Goal: Task Accomplishment & Management: Use online tool/utility

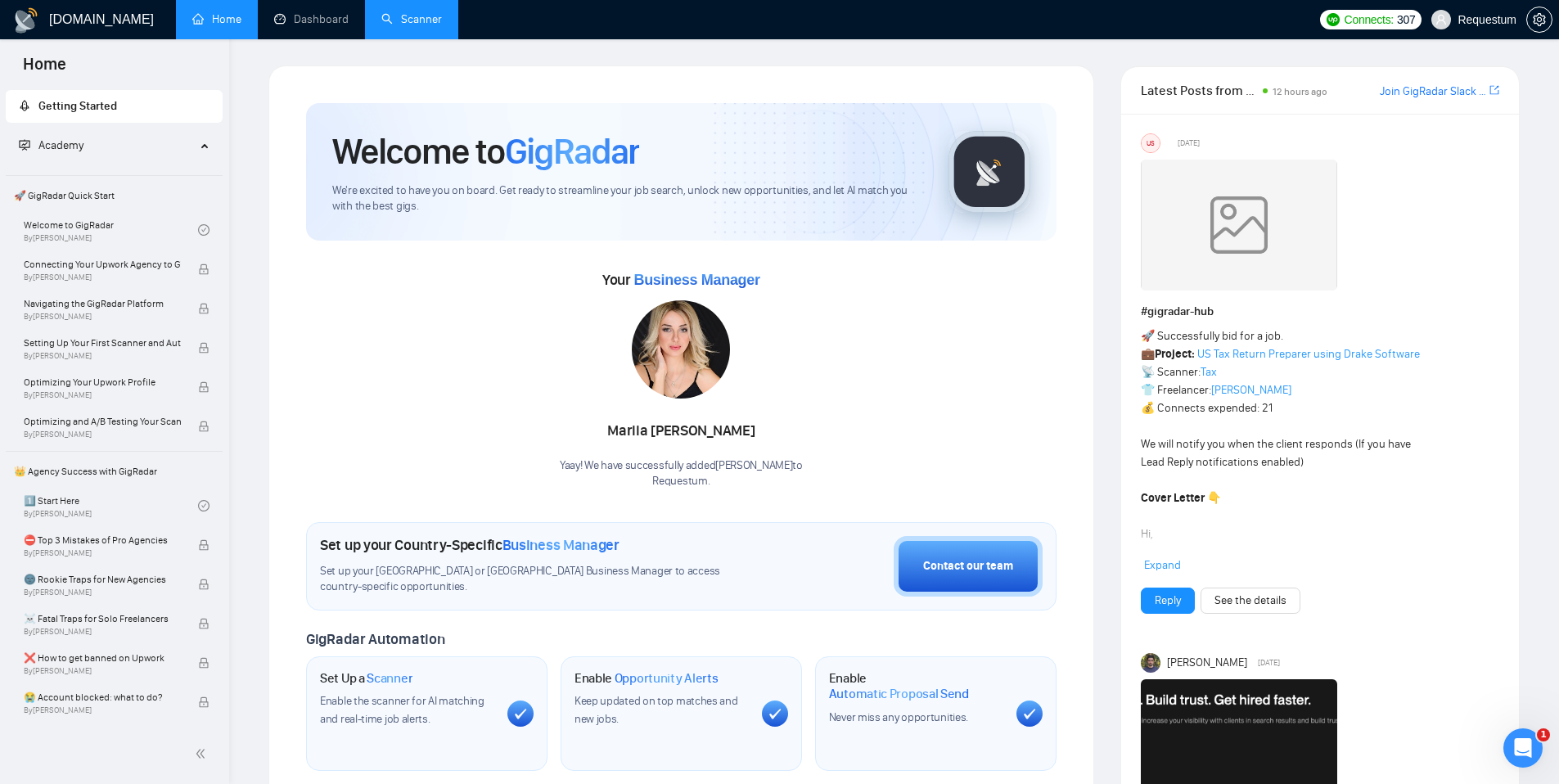
click at [405, 21] on link "Scanner" at bounding box center [411, 19] width 61 height 14
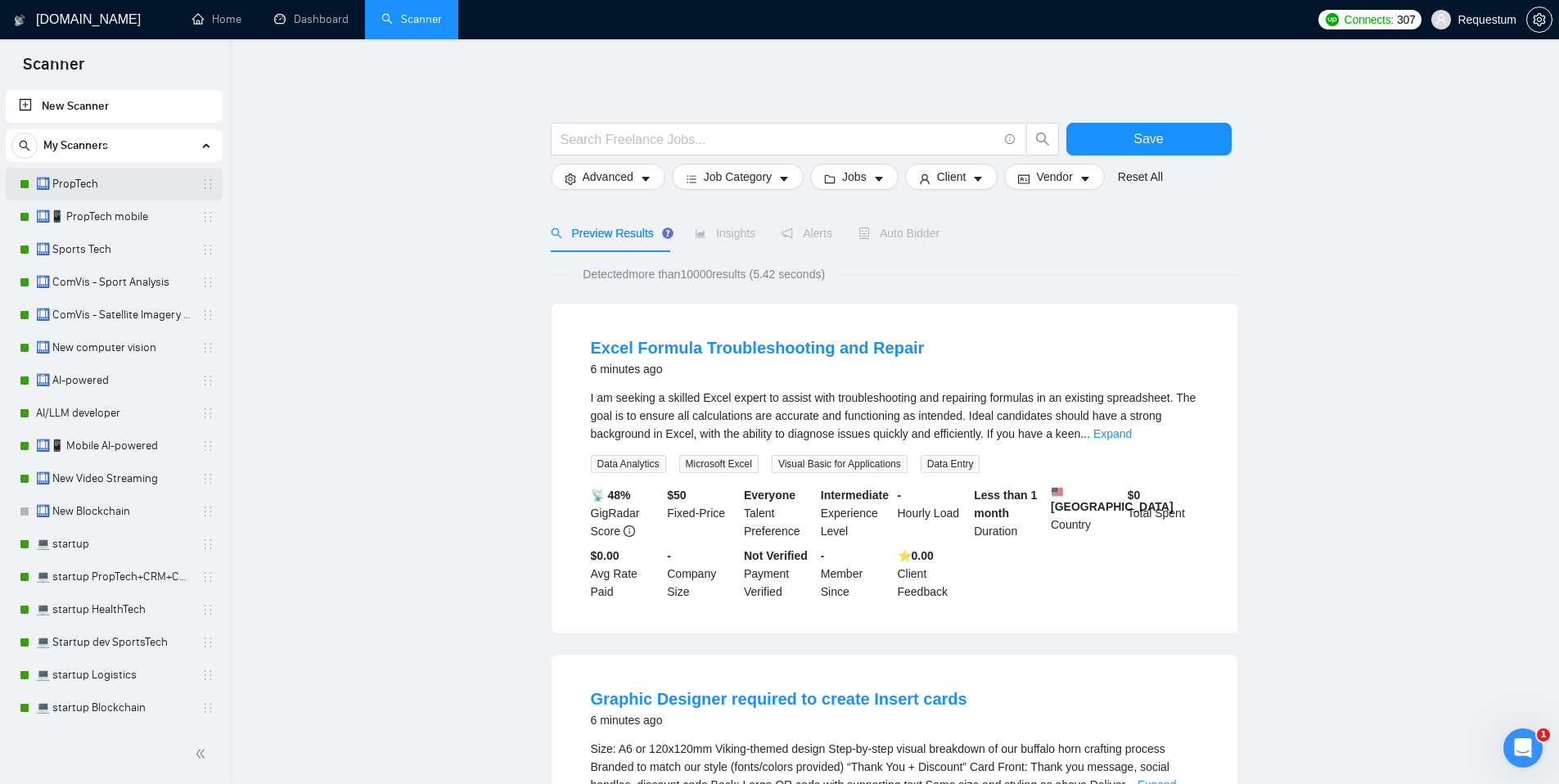
click at [105, 192] on link "🛄 PropTech" at bounding box center [113, 183] width 155 height 33
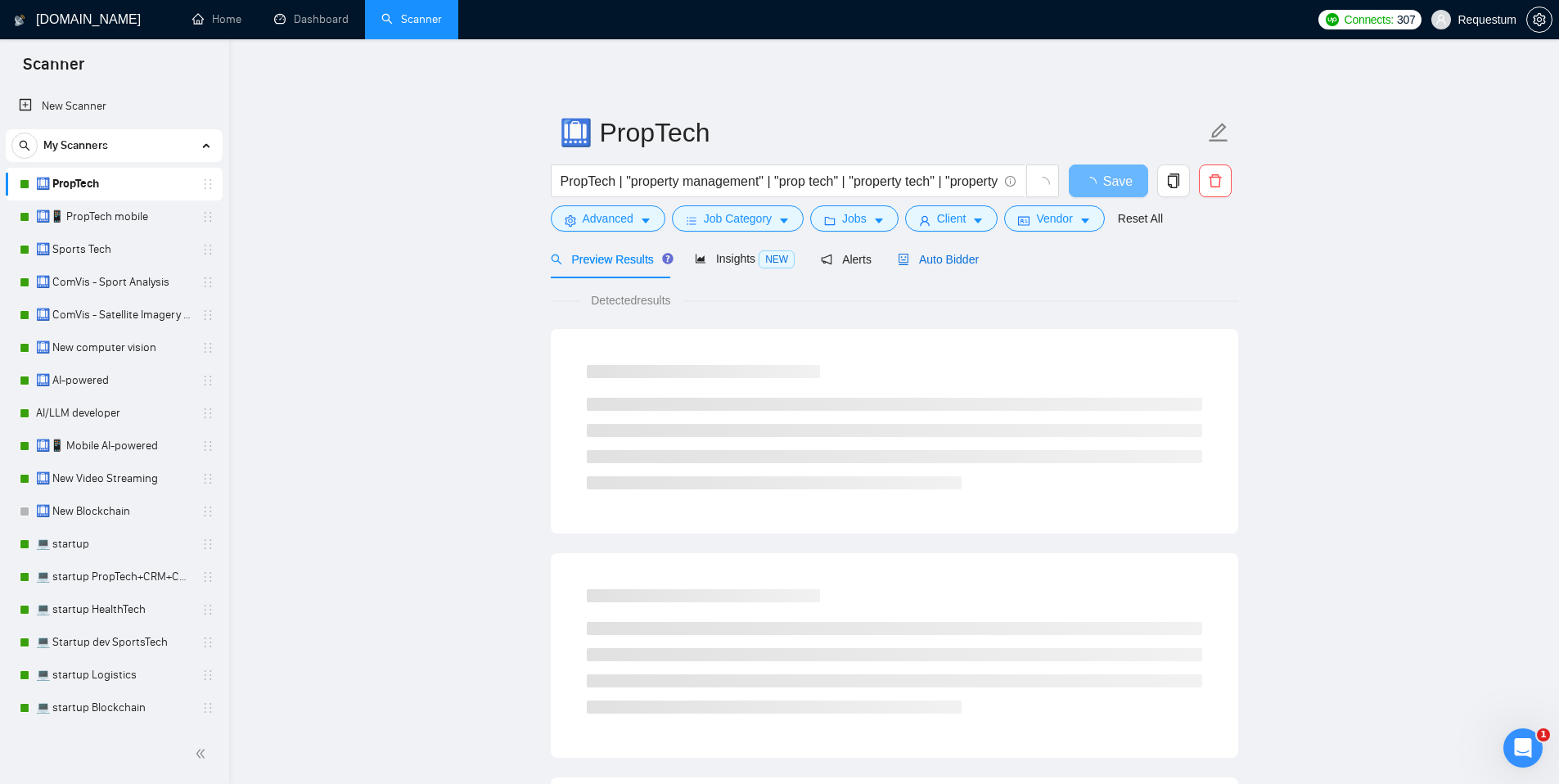
click at [938, 257] on span "Auto Bidder" at bounding box center [938, 259] width 81 height 13
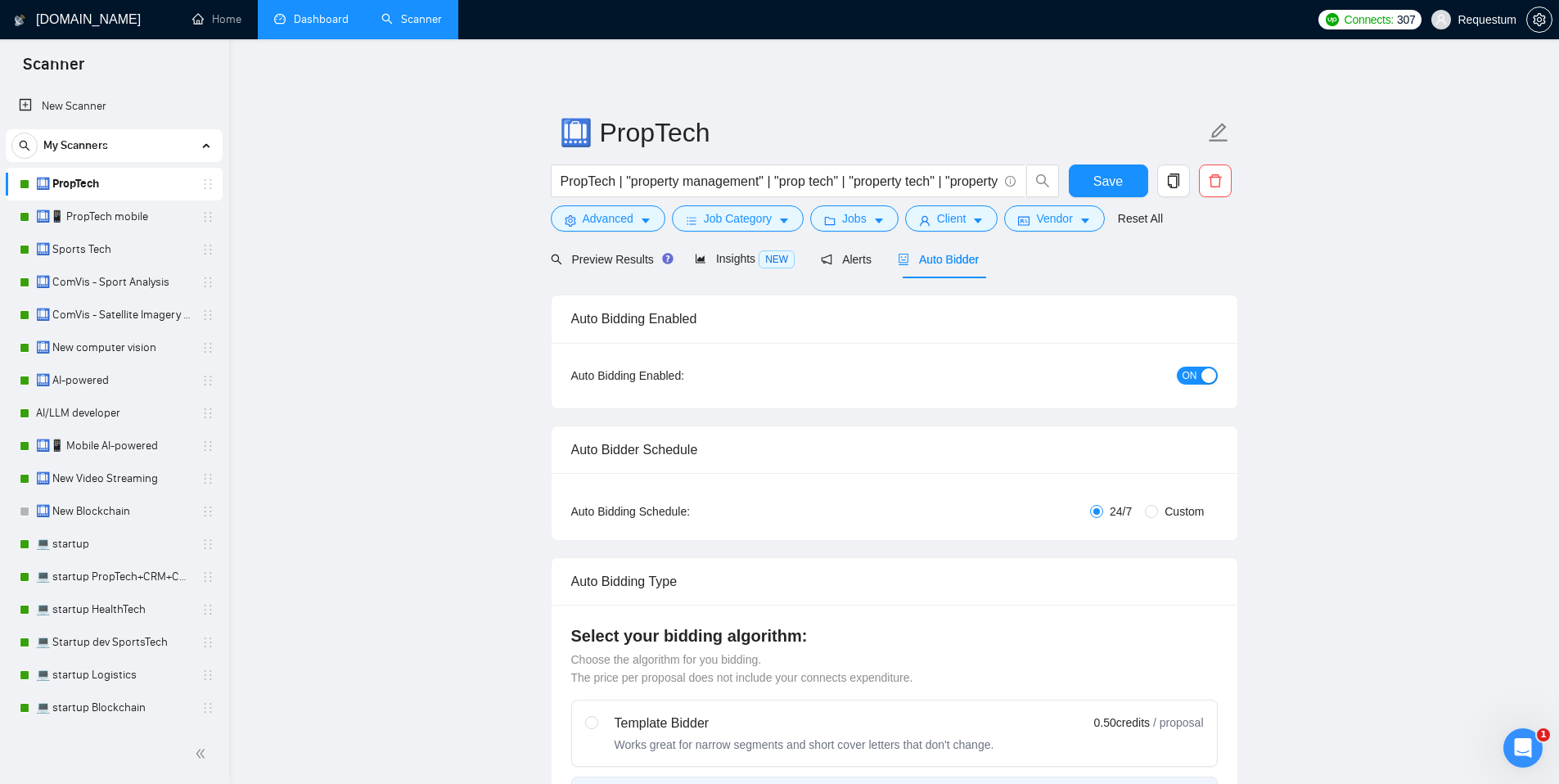
click at [302, 25] on link "Dashboard" at bounding box center [312, 19] width 75 height 14
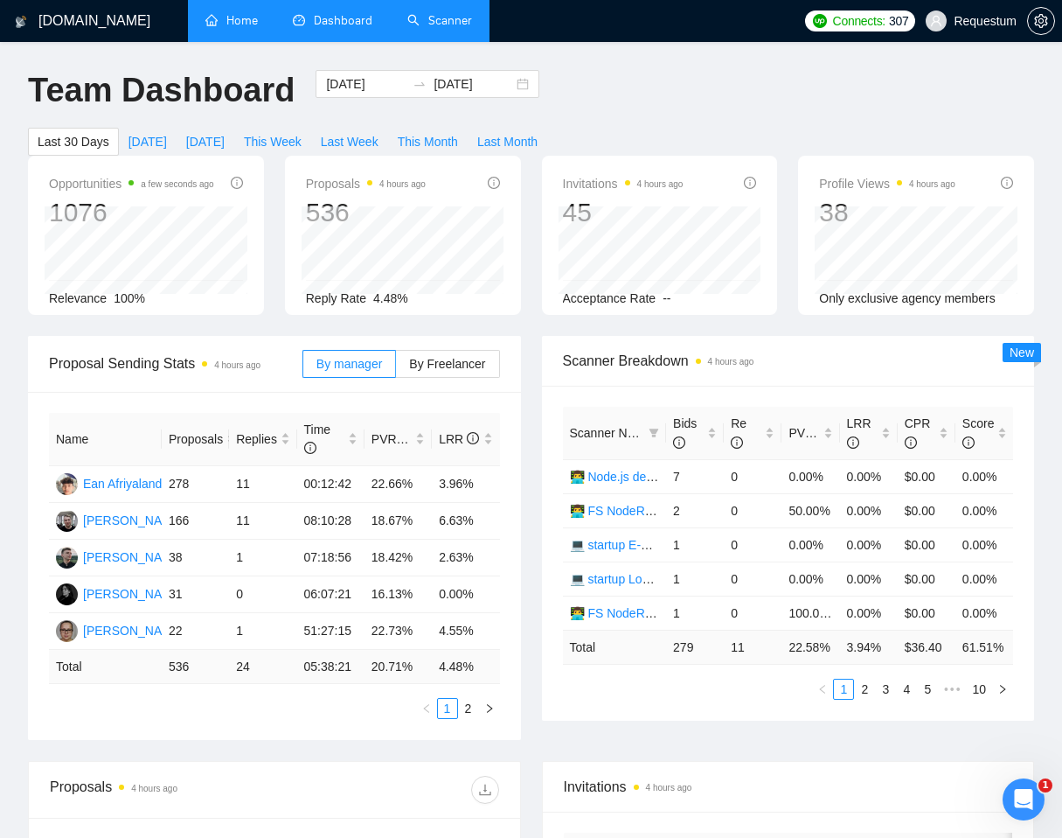
click at [243, 19] on link "Home" at bounding box center [231, 20] width 52 height 15
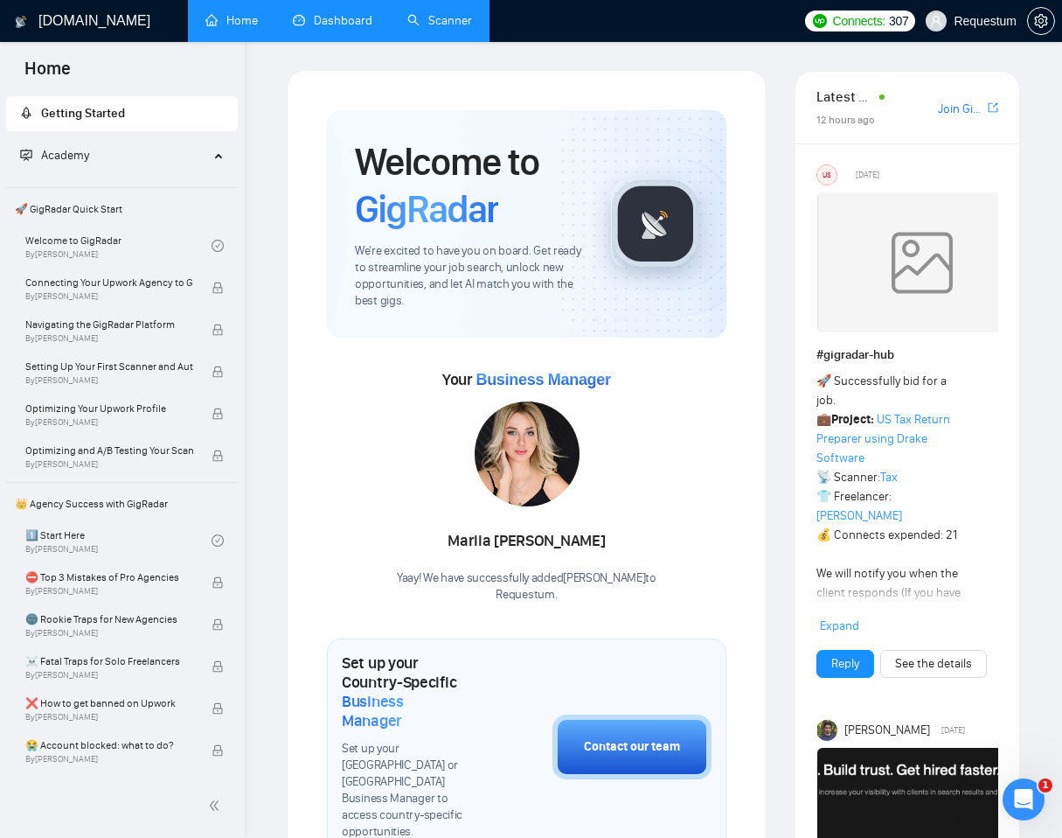
click at [432, 15] on link "Scanner" at bounding box center [439, 20] width 65 height 15
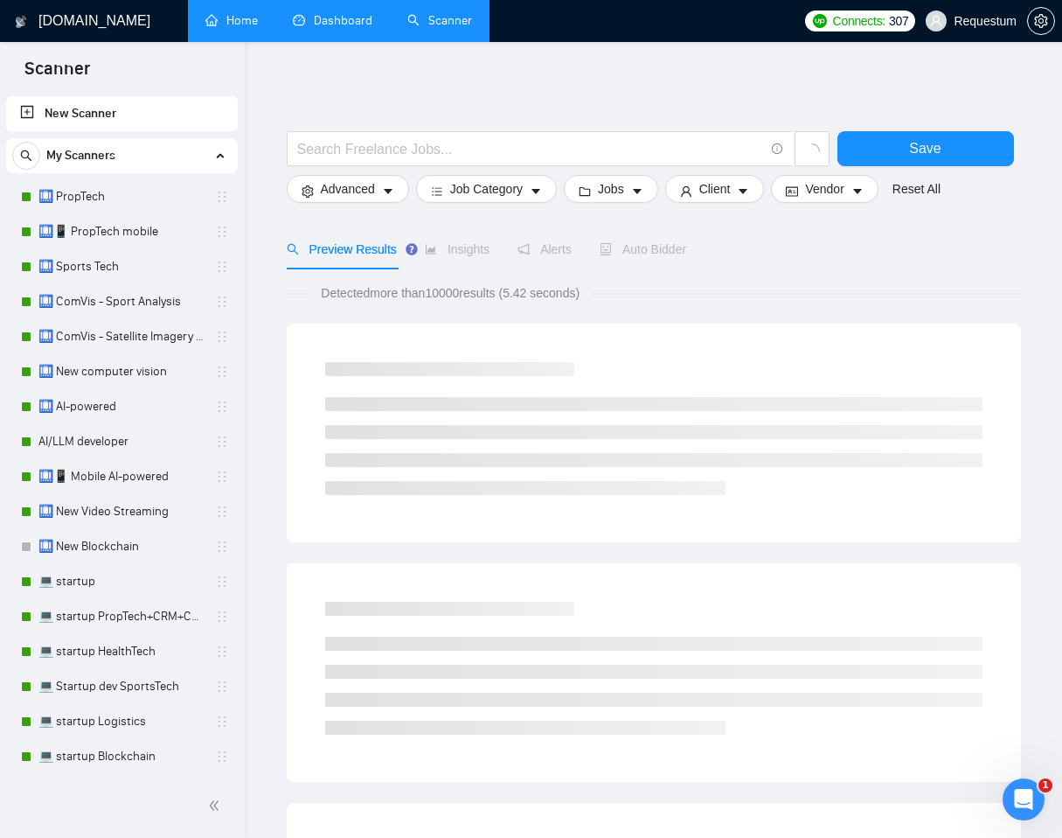
click at [342, 24] on link "Dashboard" at bounding box center [333, 20] width 80 height 15
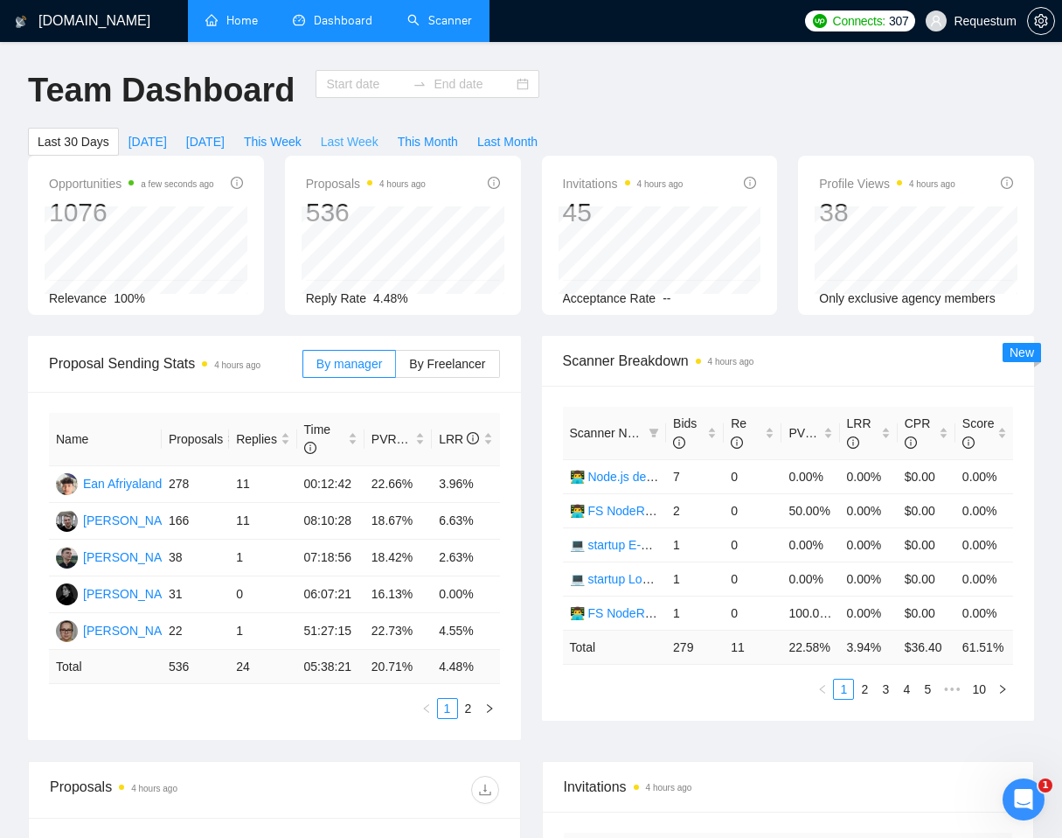
type input "[DATE]"
click at [422, 17] on link "Scanner" at bounding box center [439, 20] width 65 height 15
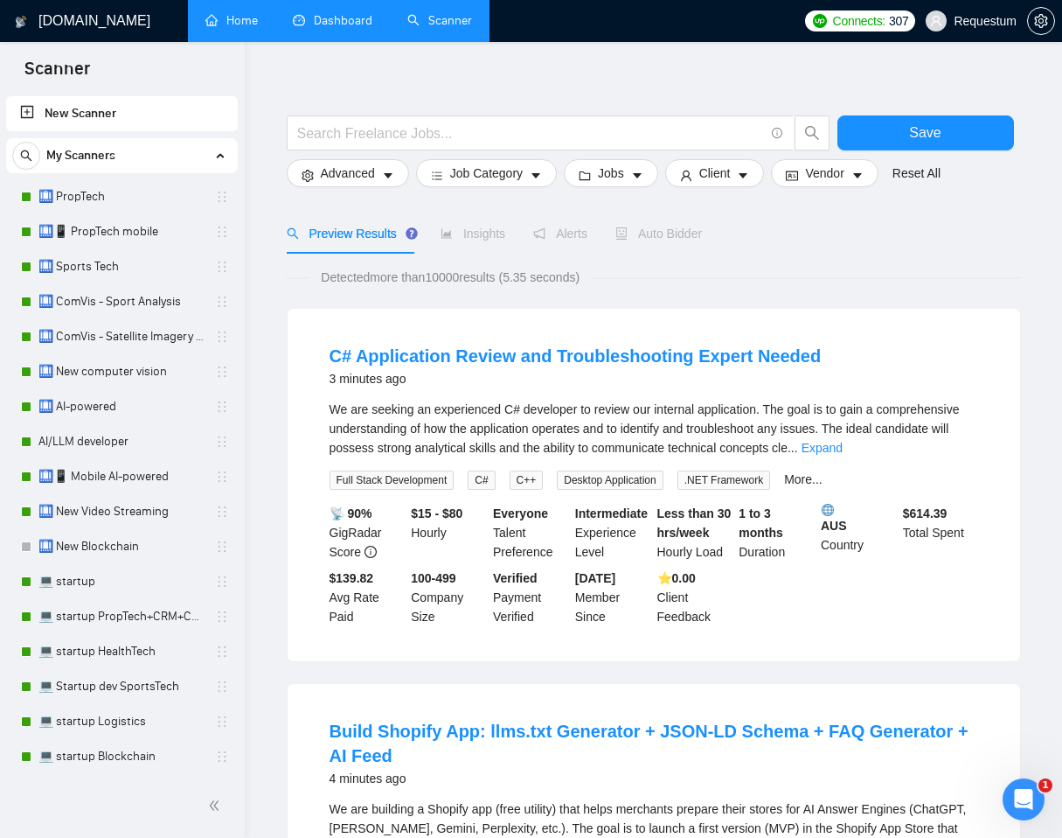
scroll to position [20, 0]
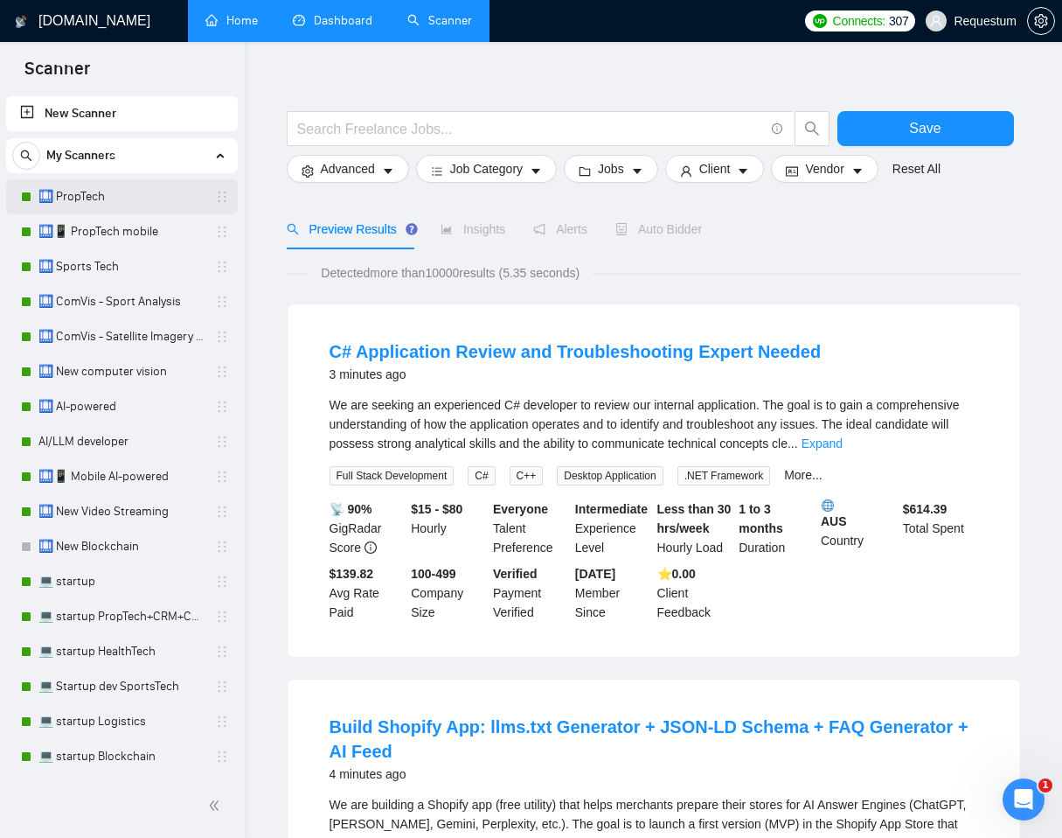
click at [87, 203] on link "🛄 PropTech" at bounding box center [121, 196] width 166 height 35
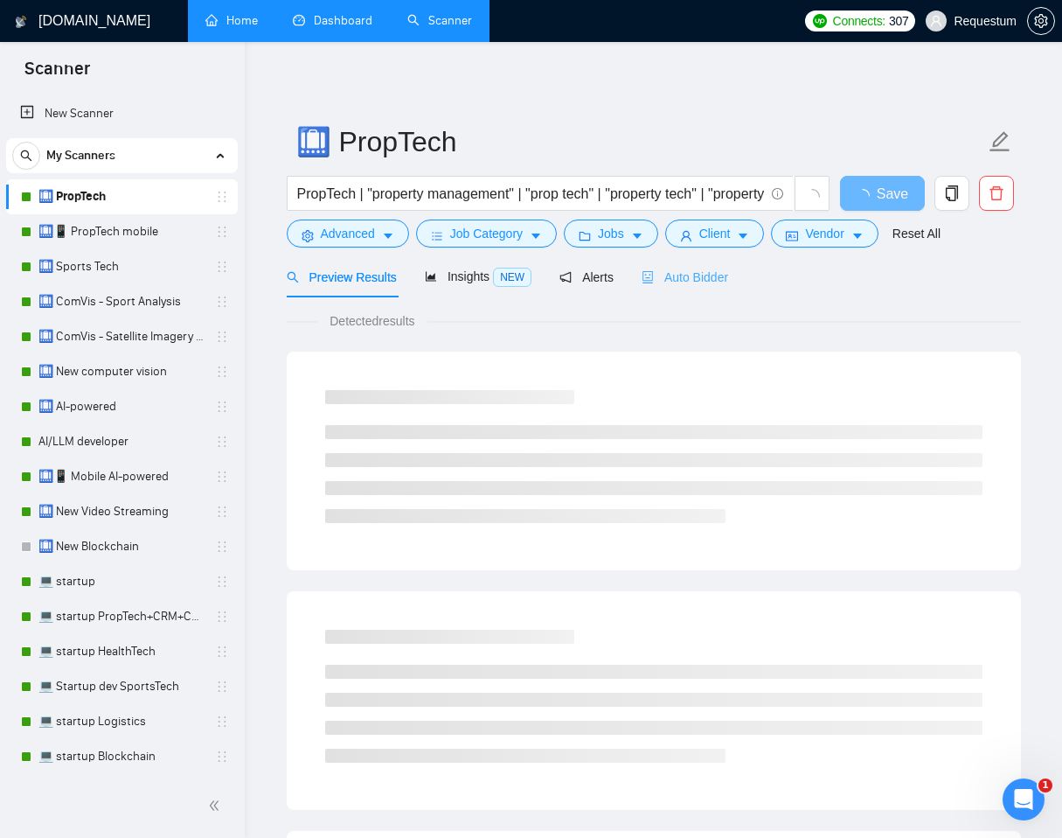
click at [690, 287] on div "Auto Bidder" at bounding box center [685, 276] width 87 height 41
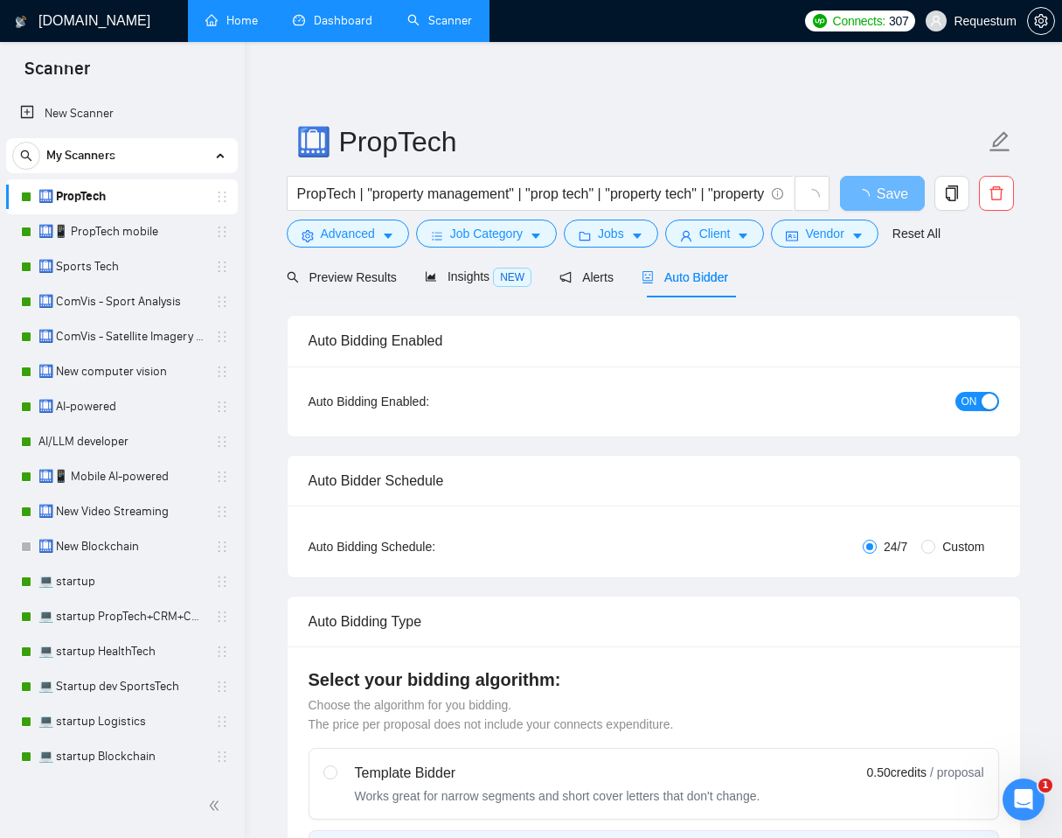
checkbox input "true"
click at [698, 285] on div "Auto Bidder" at bounding box center [685, 277] width 87 height 19
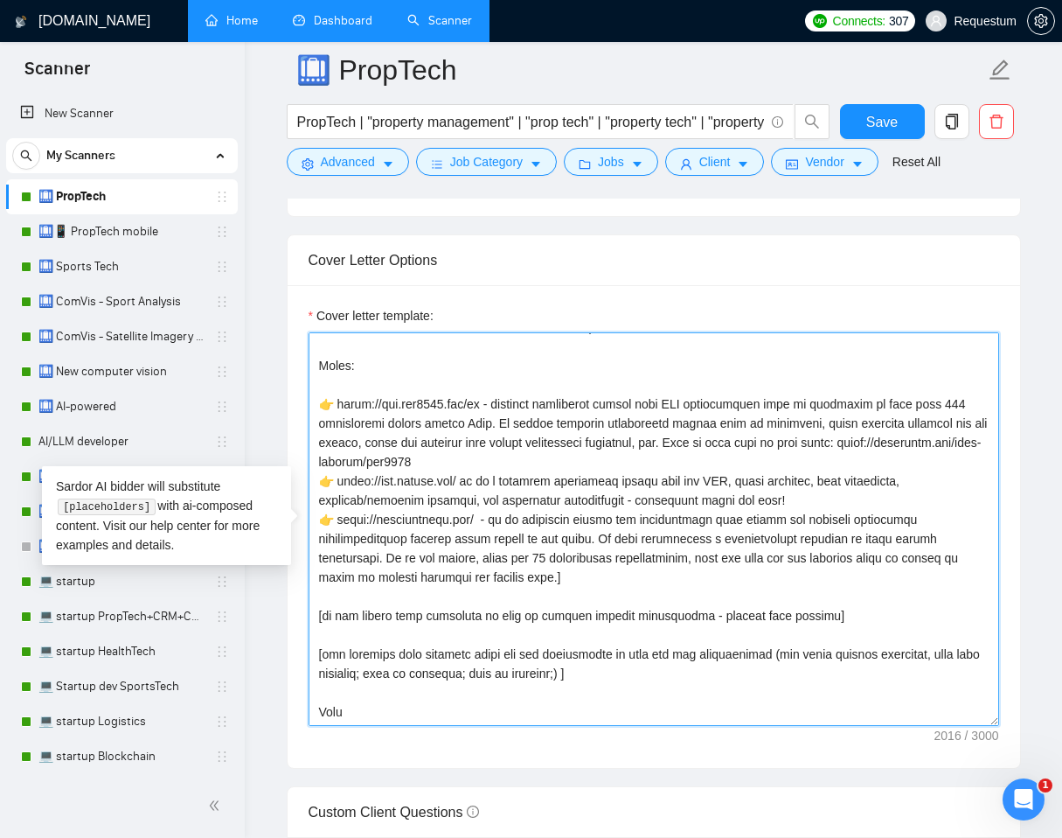
scroll to position [212, 0]
drag, startPoint x: 324, startPoint y: 349, endPoint x: 790, endPoint y: 677, distance: 569.9
click at [813, 694] on textarea "Cover letter template:" at bounding box center [654, 529] width 691 height 394
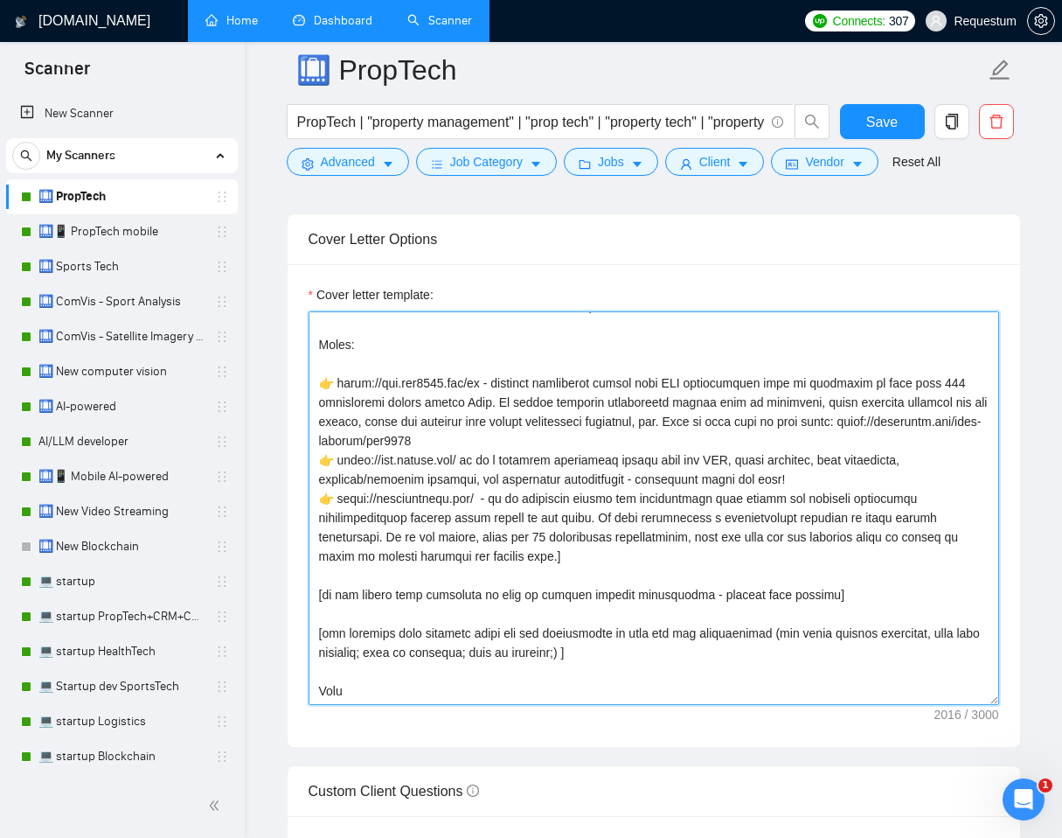
scroll to position [1836, 0]
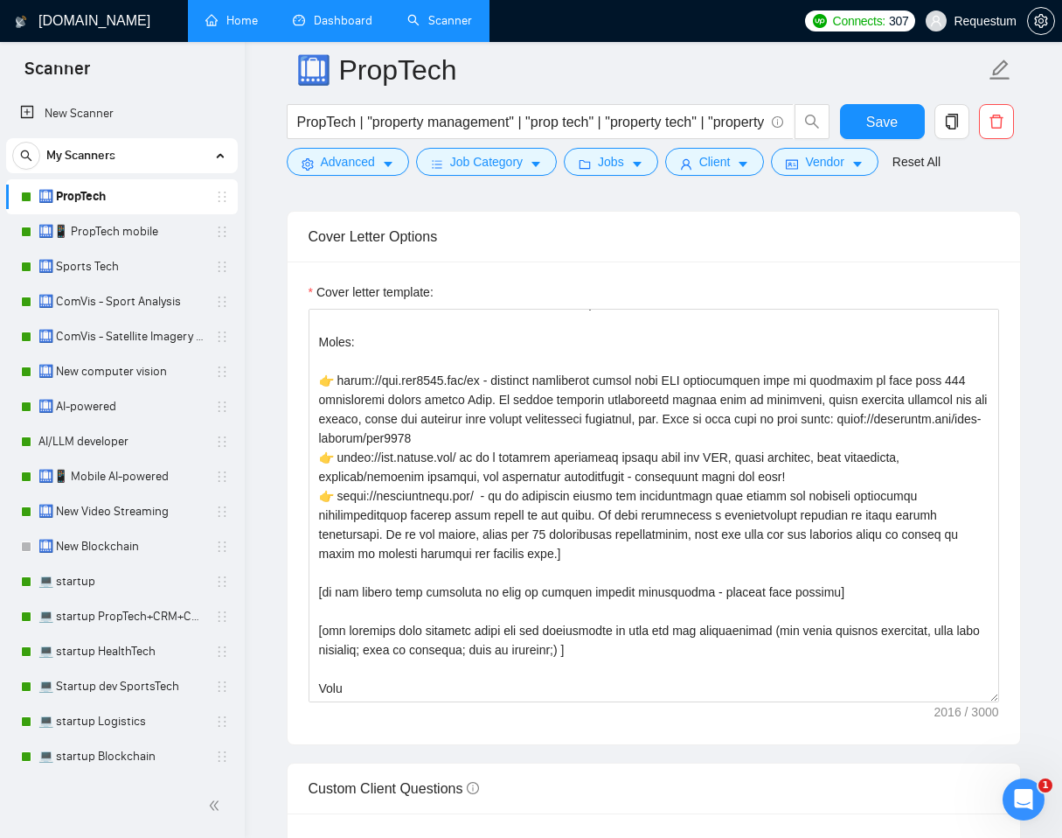
click at [288, 377] on div "Cover letter template:" at bounding box center [654, 502] width 733 height 483
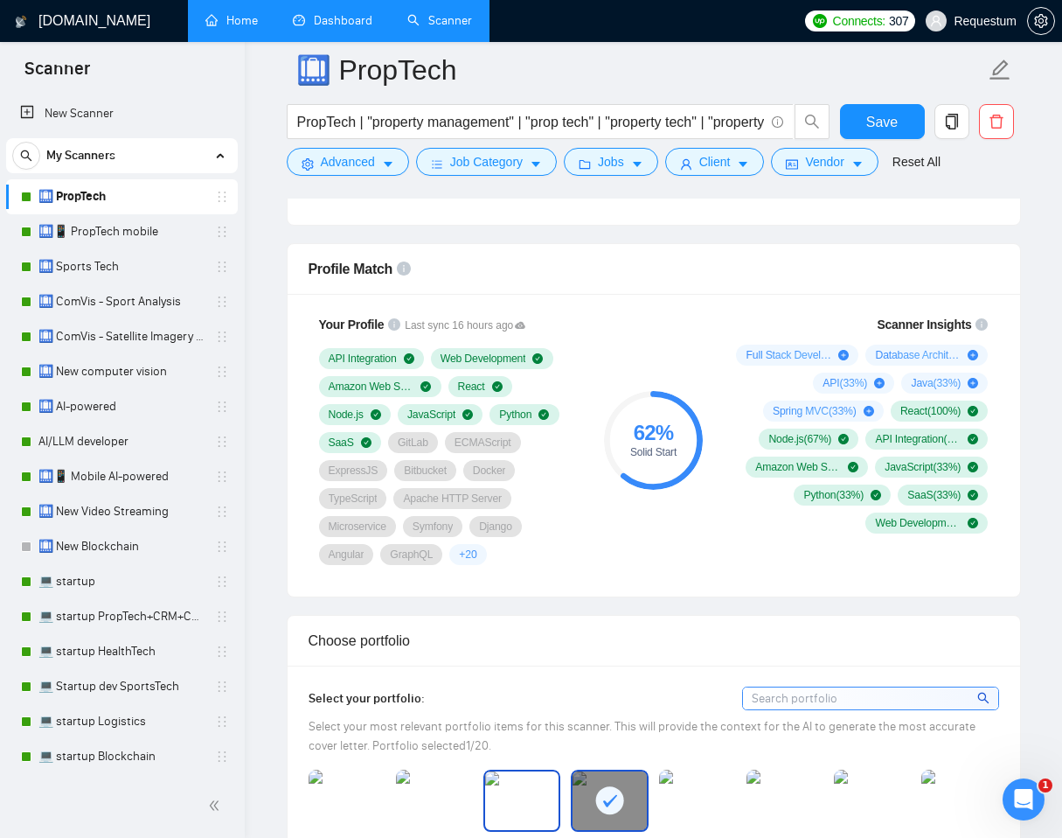
scroll to position [896, 0]
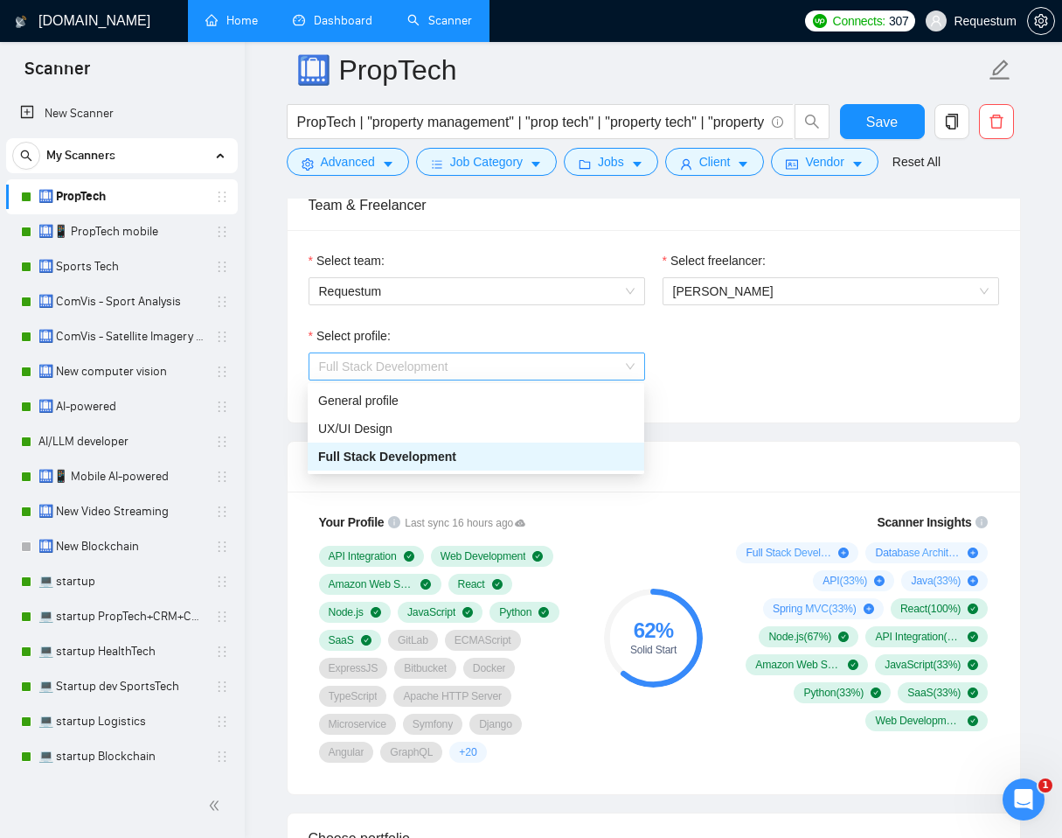
click at [441, 371] on span "Full Stack Development" at bounding box center [383, 366] width 129 height 14
click at [843, 381] on div "Select profile: Full Stack Development" at bounding box center [654, 363] width 708 height 75
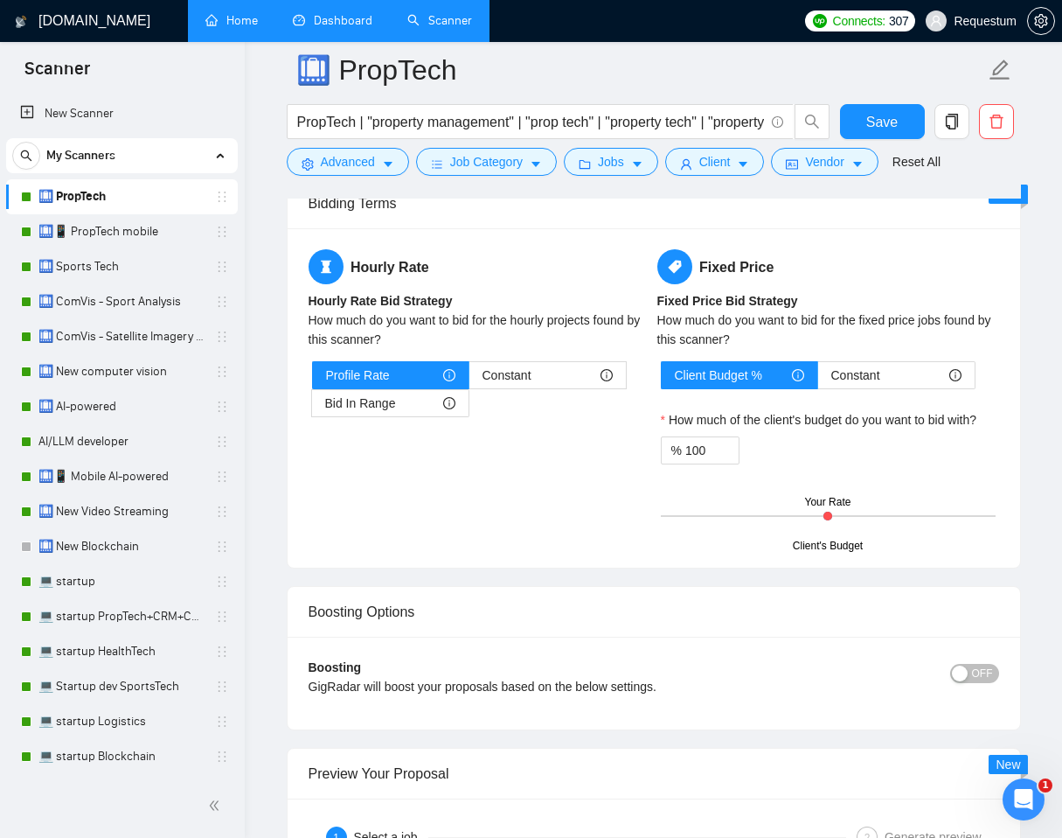
scroll to position [2702, 0]
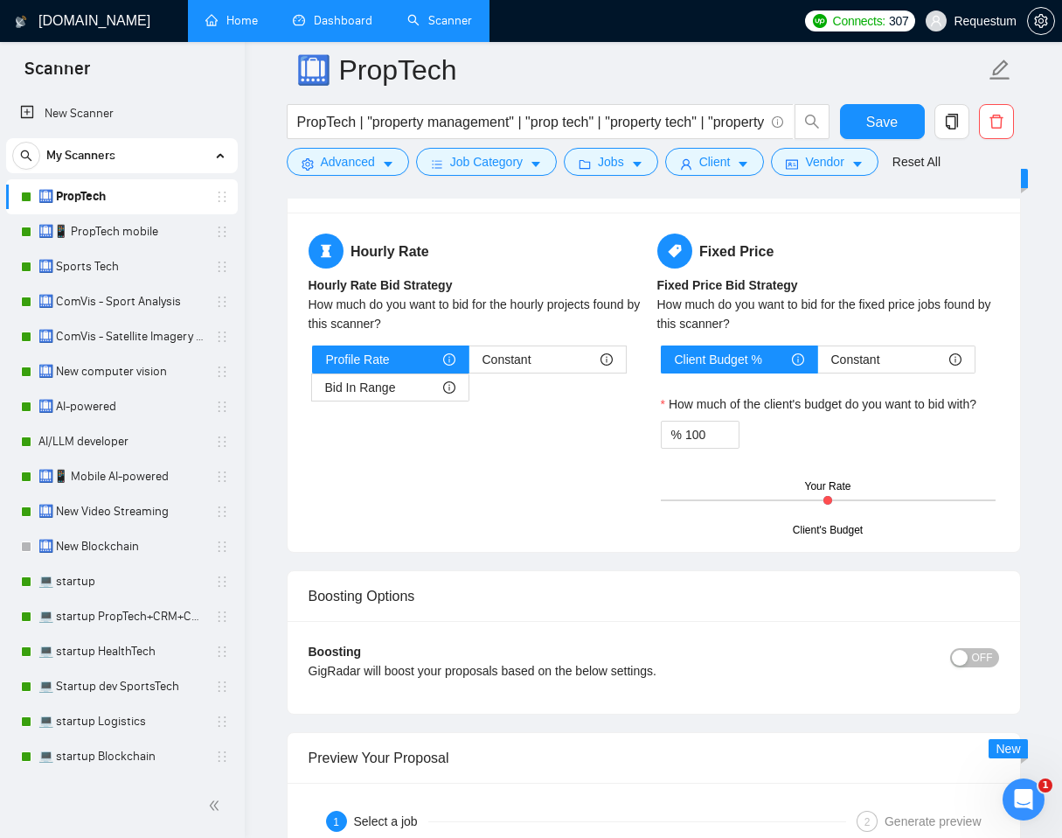
click at [347, 18] on link "Dashboard" at bounding box center [333, 20] width 80 height 15
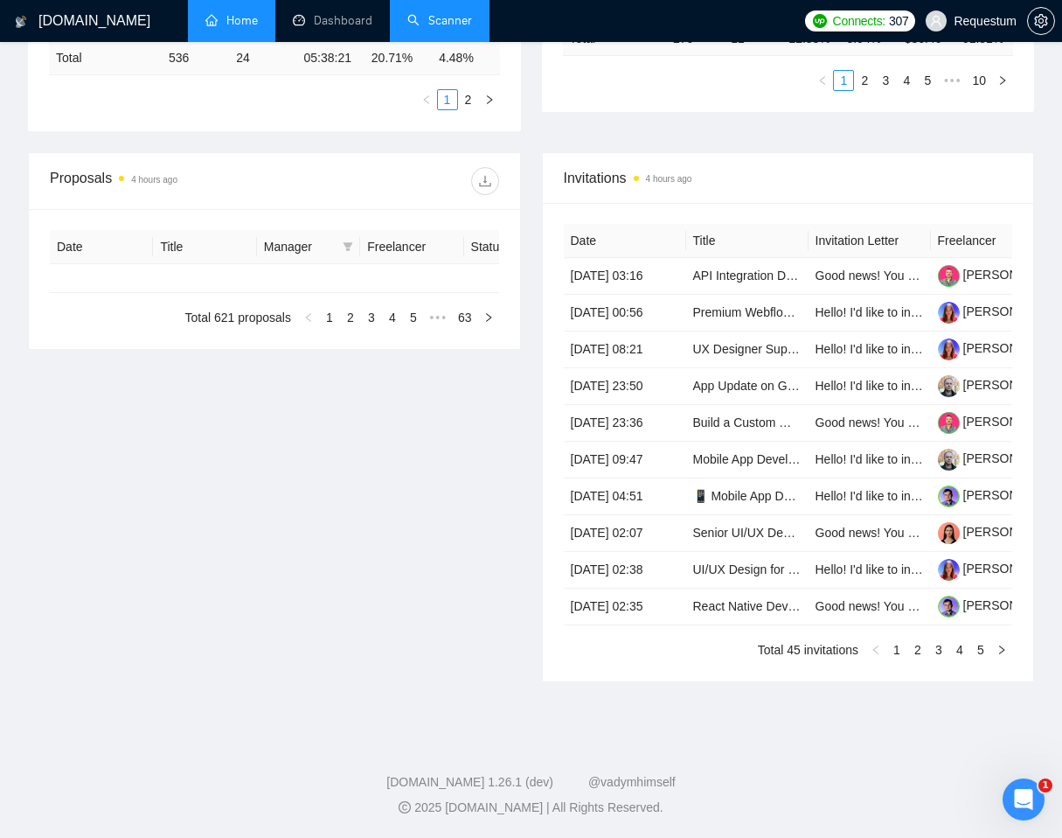
type input "[DATE]"
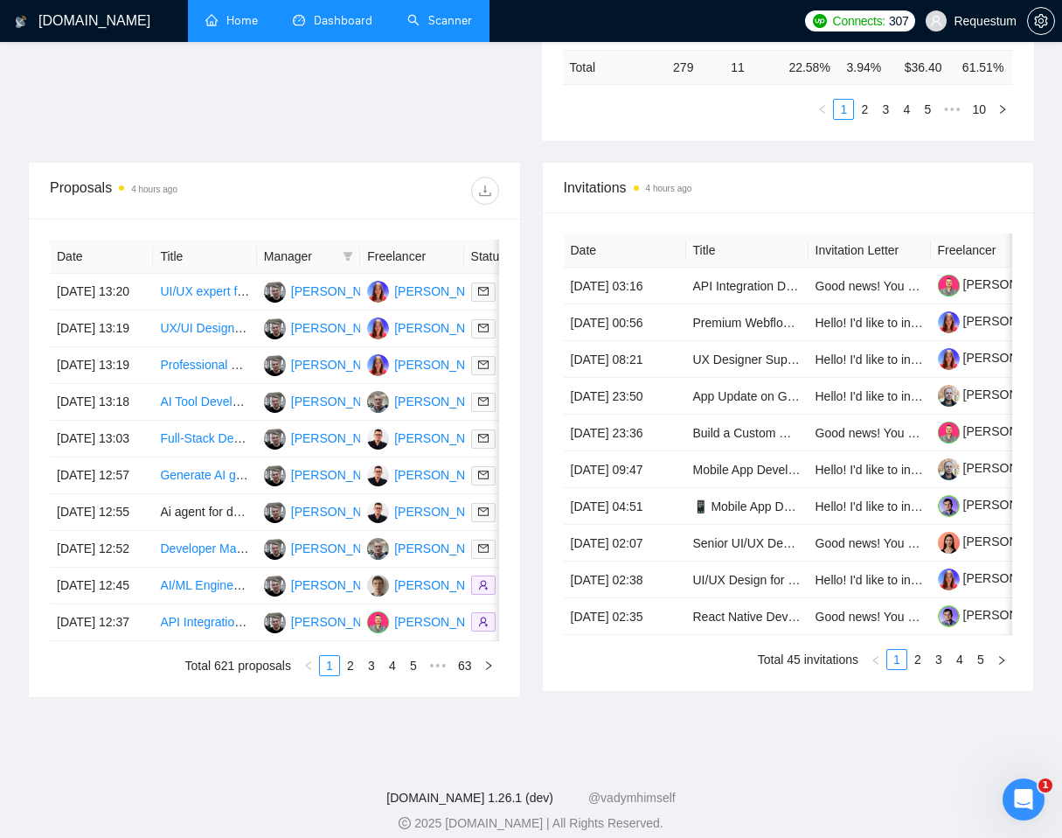
scroll to position [807, 0]
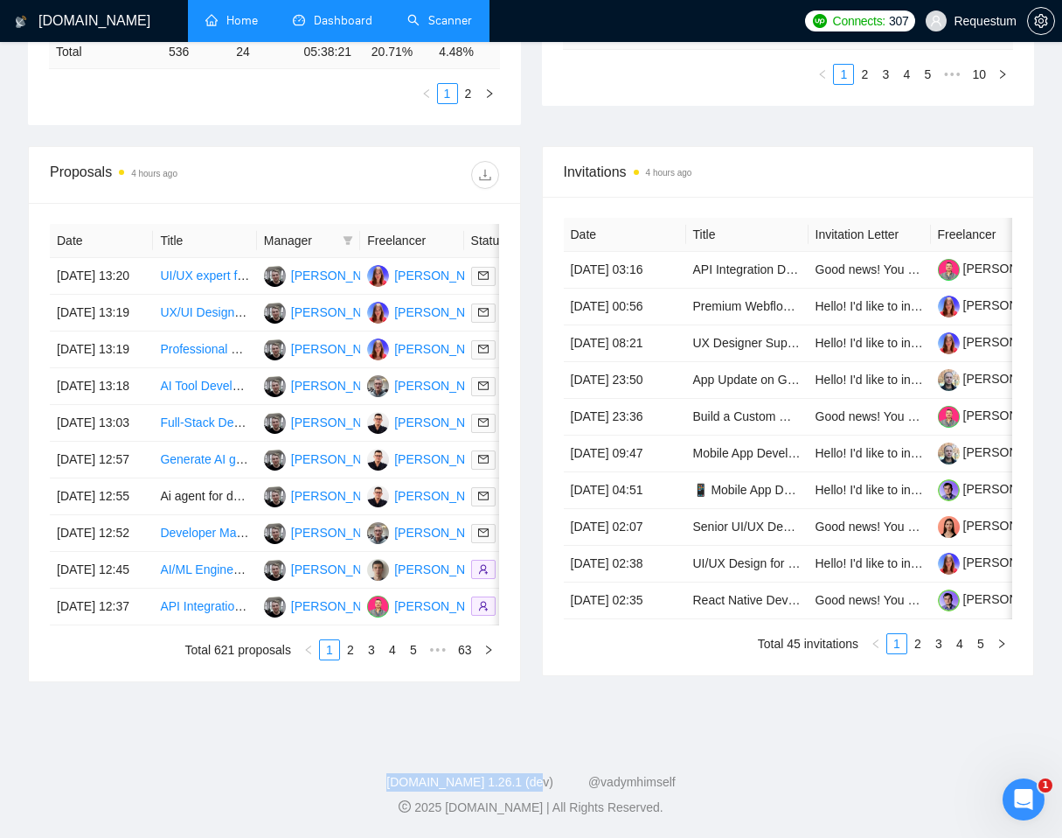
drag, startPoint x: 544, startPoint y: 794, endPoint x: 393, endPoint y: 788, distance: 151.4
click at [393, 788] on div "[DOMAIN_NAME] 1.26.1 (dev) @vadymhimself" at bounding box center [531, 782] width 1034 height 18
